Goal: Transaction & Acquisition: Obtain resource

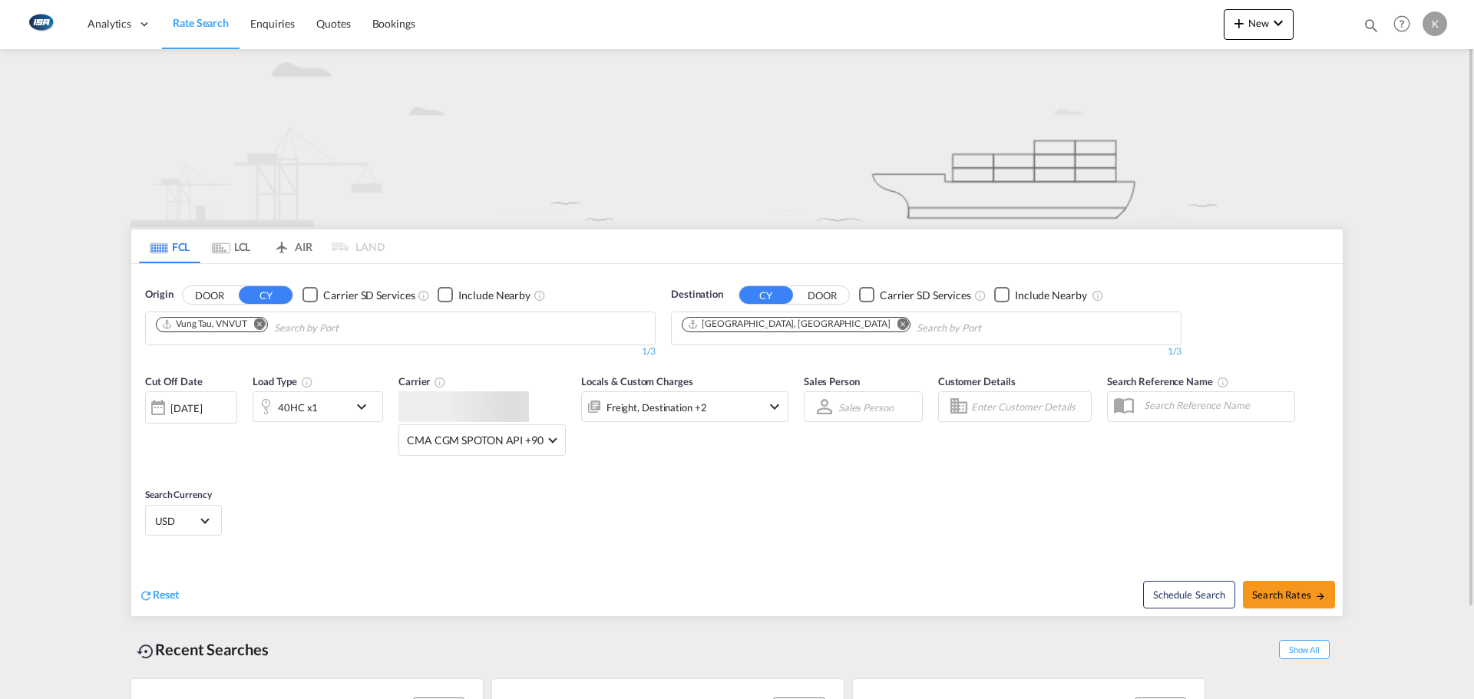
click at [231, 246] on md-tab-item "LCL" at bounding box center [230, 247] width 61 height 34
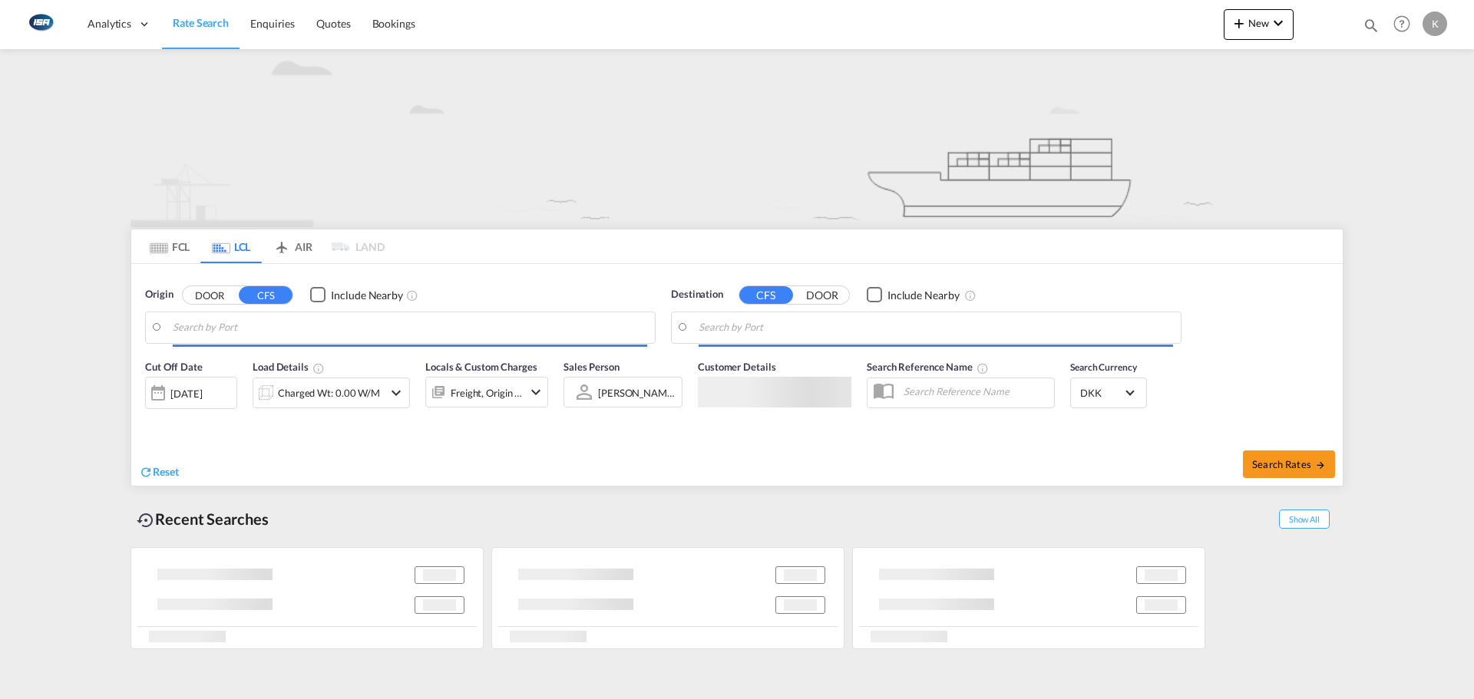
type input "Callao, PECLL"
type input "[GEOGRAPHIC_DATA], [GEOGRAPHIC_DATA]"
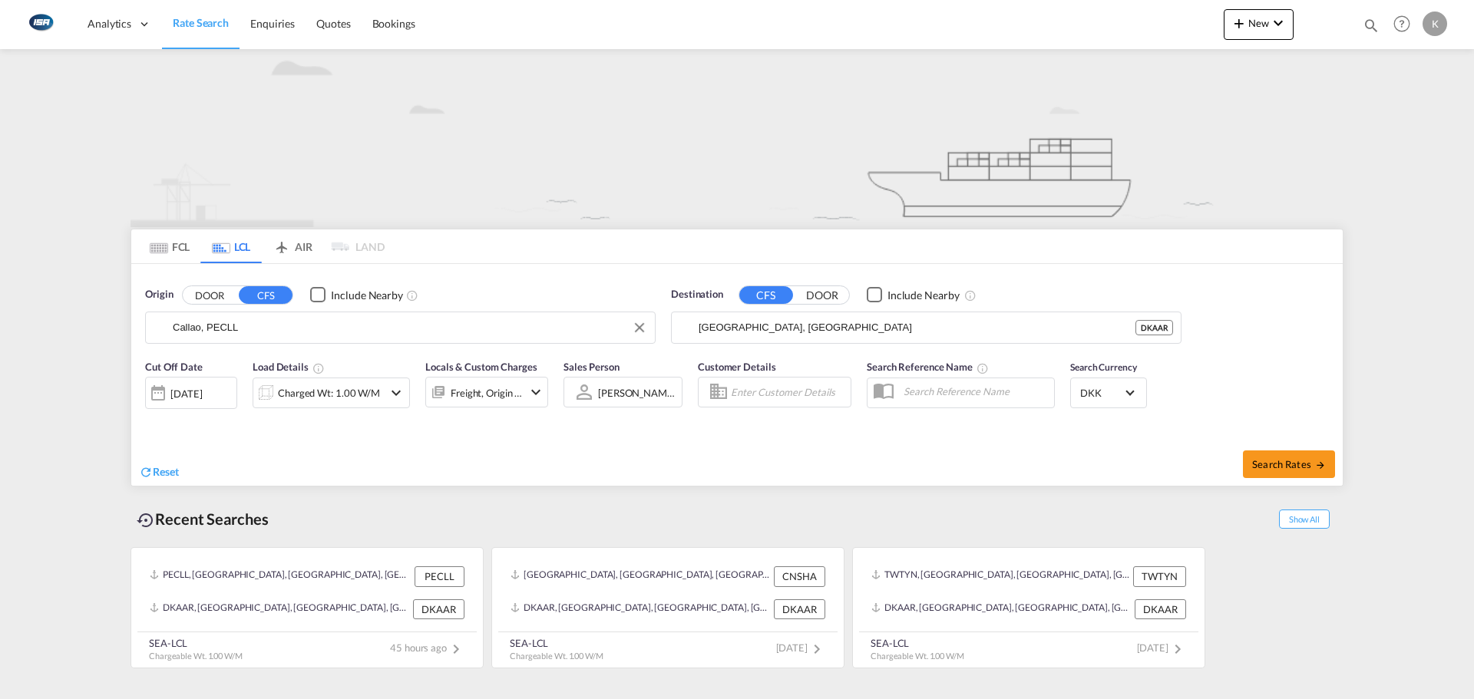
click at [269, 330] on input "Callao, PECLL" at bounding box center [410, 327] width 474 height 23
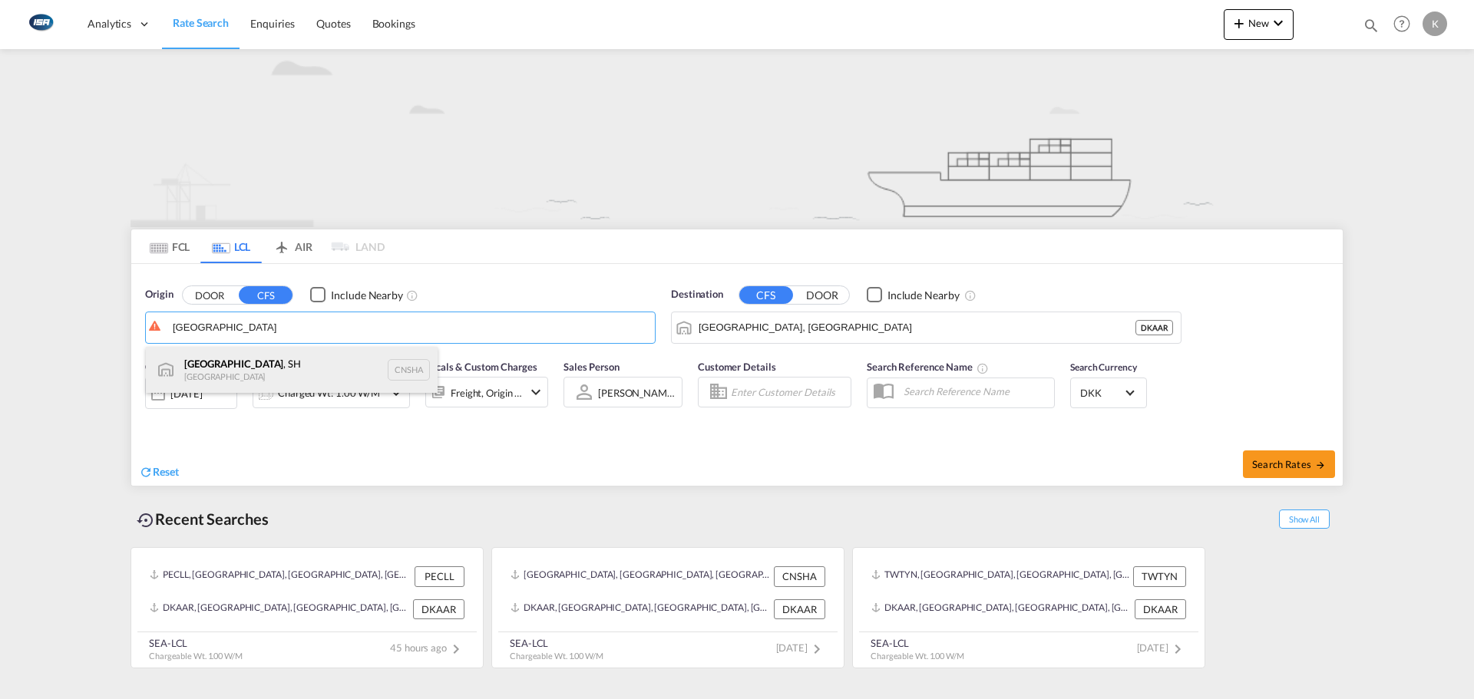
click at [253, 363] on div "[GEOGRAPHIC_DATA] , SH China CNSHA" at bounding box center [292, 370] width 292 height 46
type input "[GEOGRAPHIC_DATA], SH, CNSHA"
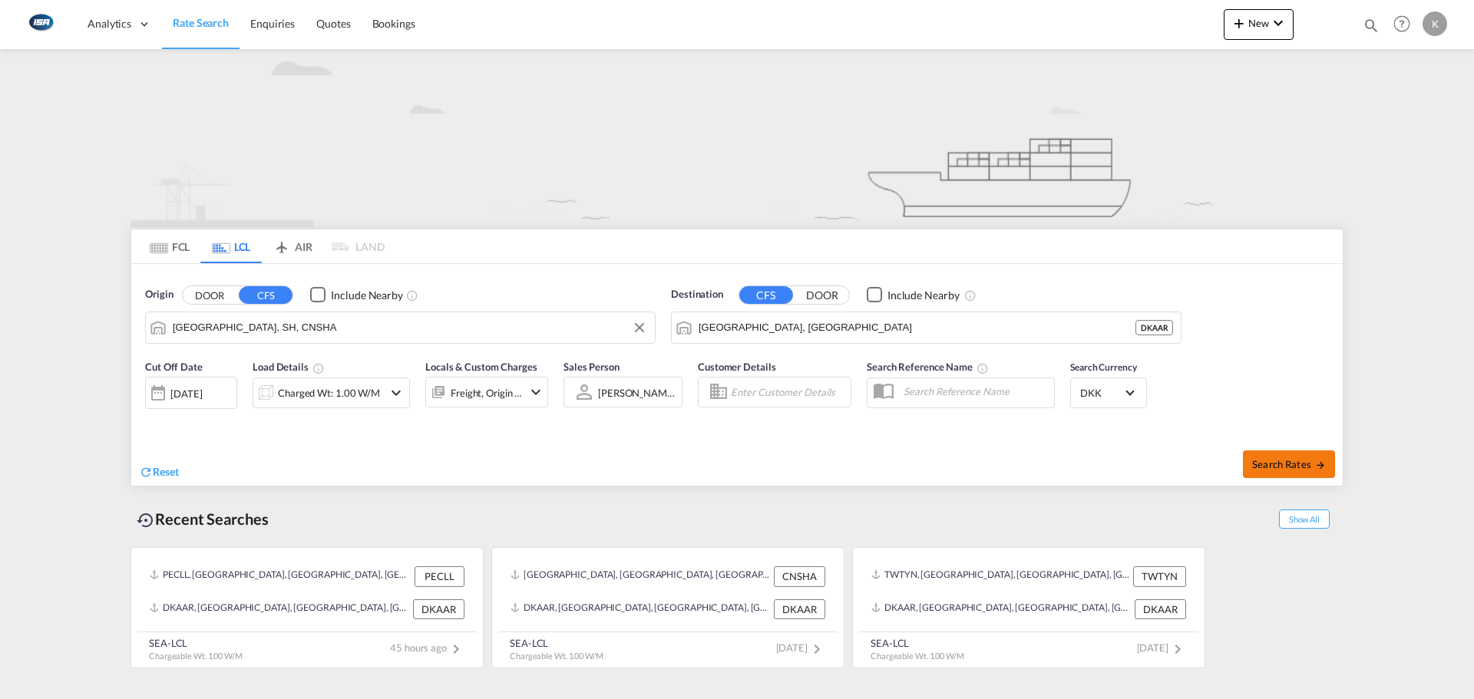
click at [1290, 458] on span "Search Rates" at bounding box center [1289, 464] width 74 height 12
type input "CNSHA to DKAAR / [DATE]"
